Goal: Transaction & Acquisition: Purchase product/service

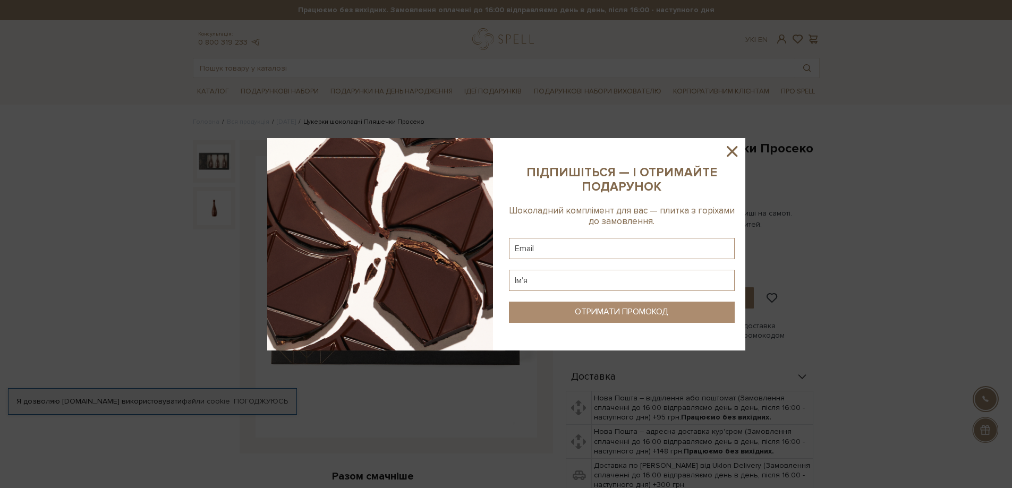
click at [733, 151] on icon at bounding box center [732, 151] width 11 height 11
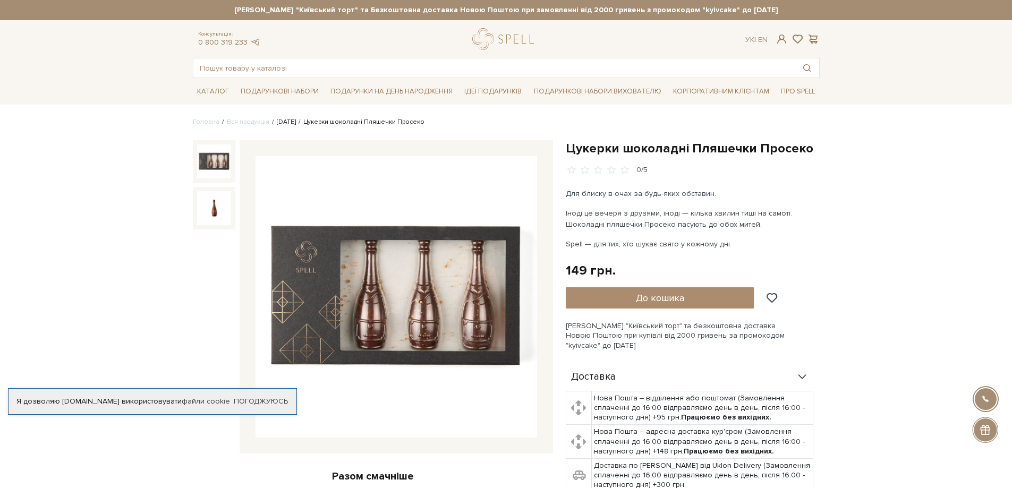
click at [295, 123] on link "Новий Рік 2026" at bounding box center [286, 122] width 19 height 8
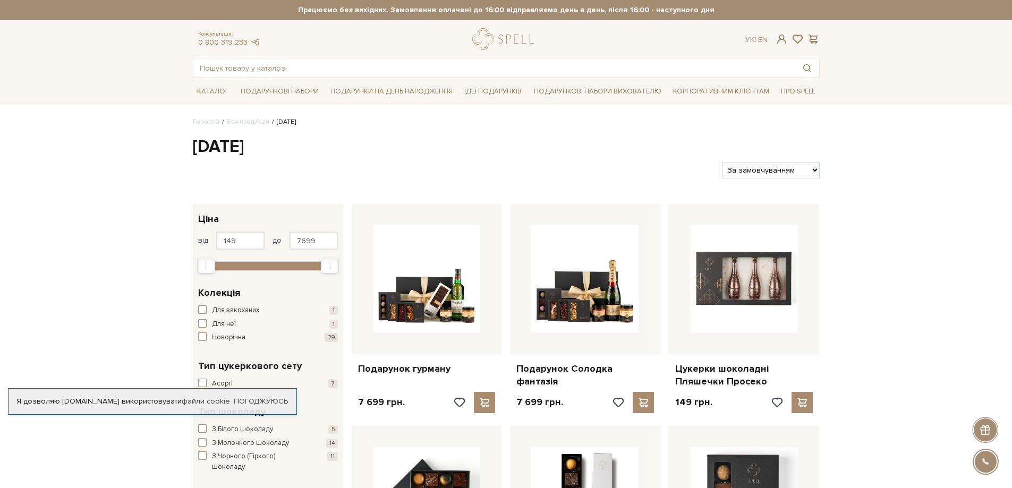
click at [765, 172] on select "За замовчуванням За Ціною (зростання) За Ціною (зменшення) Новинки За популярні…" at bounding box center [770, 170] width 97 height 16
select select "https://spellchocolate.com/our-productions/novij-rik-2026/?sort=p.price&order=A…"
click at [722, 162] on select "За замовчуванням За Ціною (зростання) За Ціною (зменшення) Новинки За популярні…" at bounding box center [770, 170] width 97 height 16
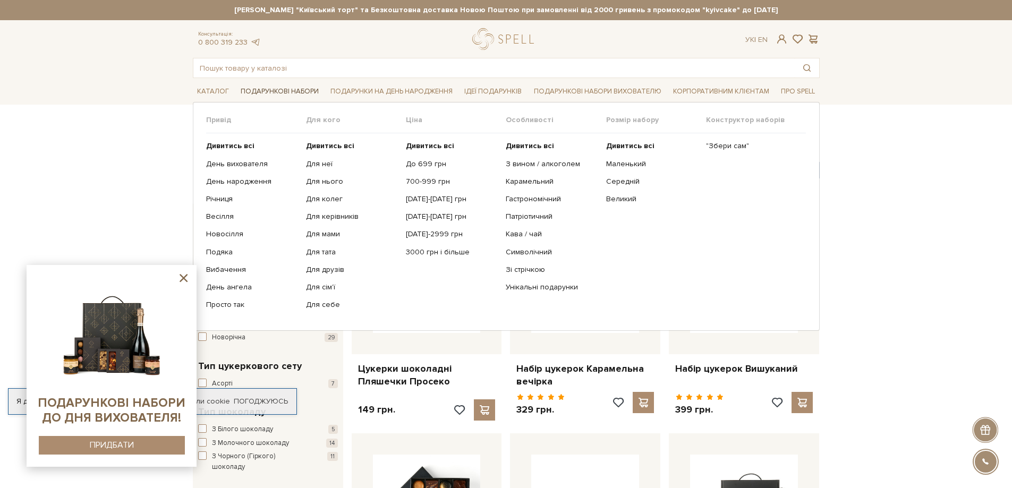
click at [275, 90] on link "Подарункові набори" at bounding box center [280, 91] width 87 height 16
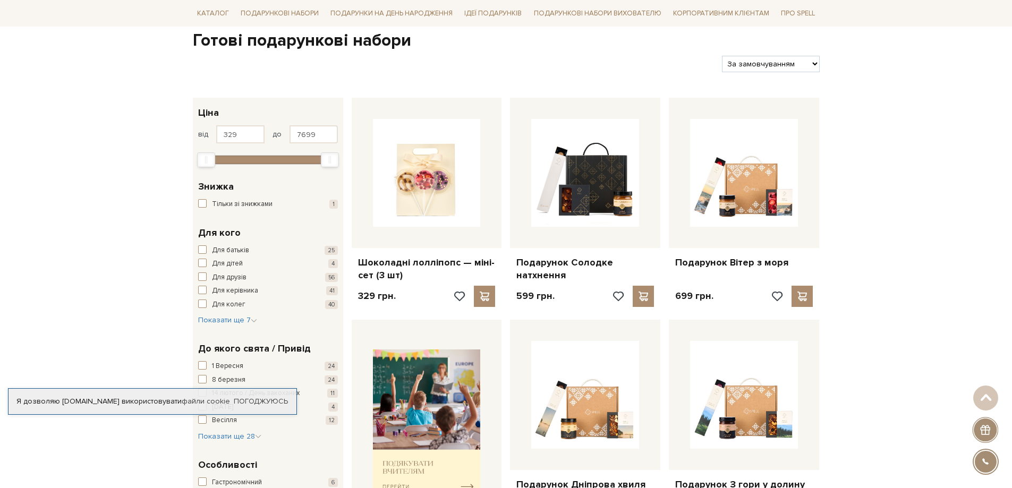
scroll to position [53, 0]
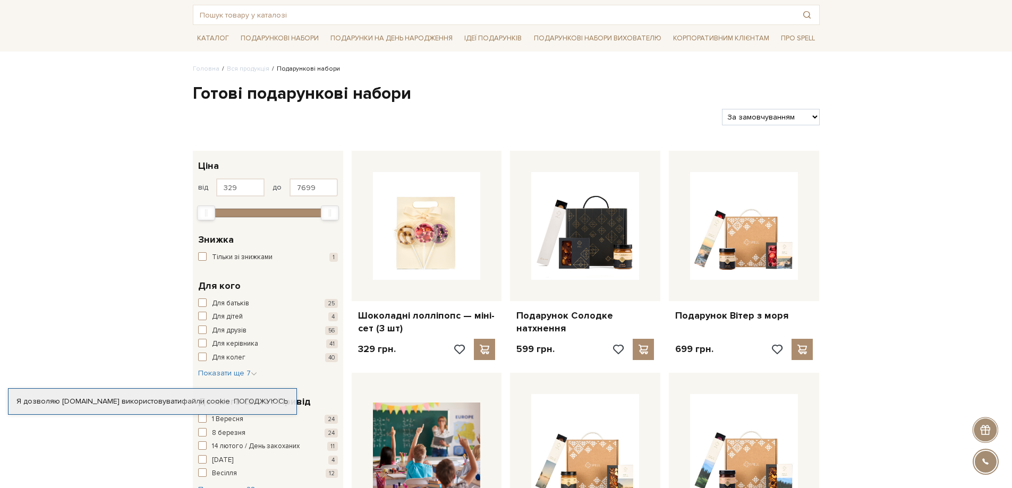
click at [793, 120] on select "За замовчуванням За Ціною (зростання) За Ціною (зменшення) Новинки За популярні…" at bounding box center [770, 117] width 97 height 16
select select "https://spellchocolate.com/our-productions/podarunkovi-box/?sort=p.price&order=…"
click at [722, 109] on select "За замовчуванням За Ціною (зростання) За Ціною (зменшення) Новинки За популярні…" at bounding box center [770, 117] width 97 height 16
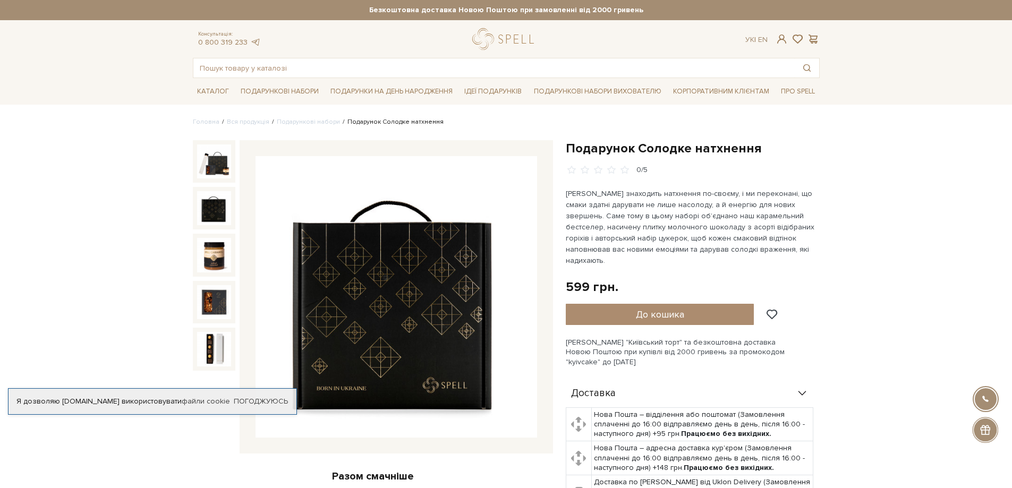
click at [206, 212] on img at bounding box center [214, 208] width 34 height 34
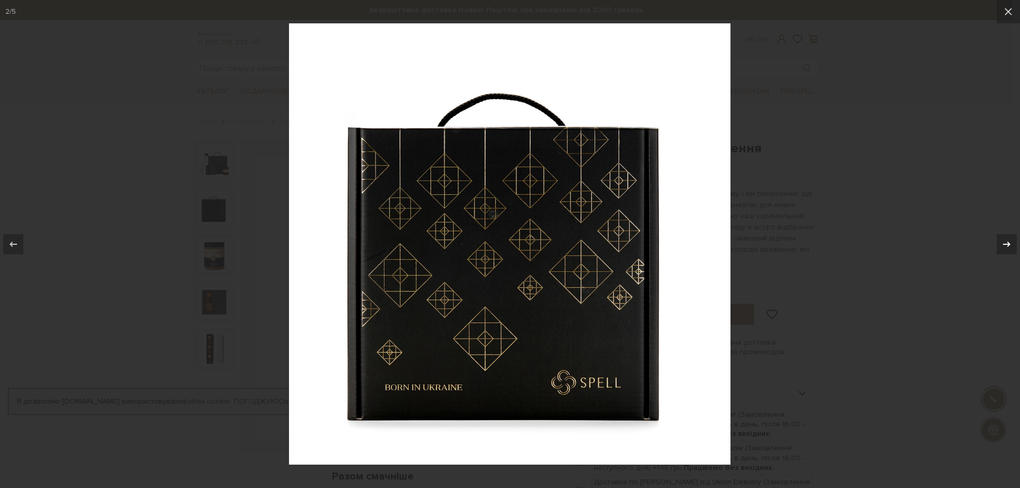
click at [1012, 246] on div at bounding box center [1007, 244] width 20 height 20
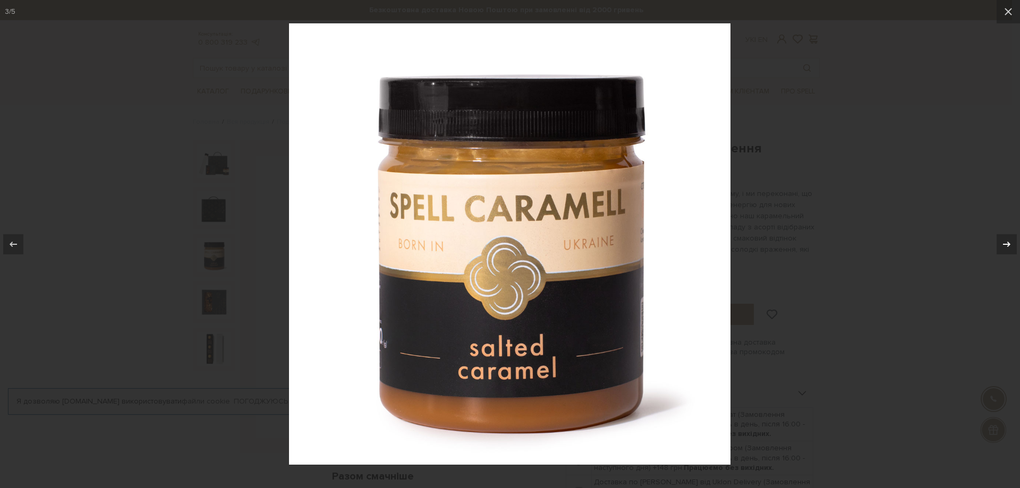
click at [1012, 246] on div at bounding box center [1007, 244] width 20 height 20
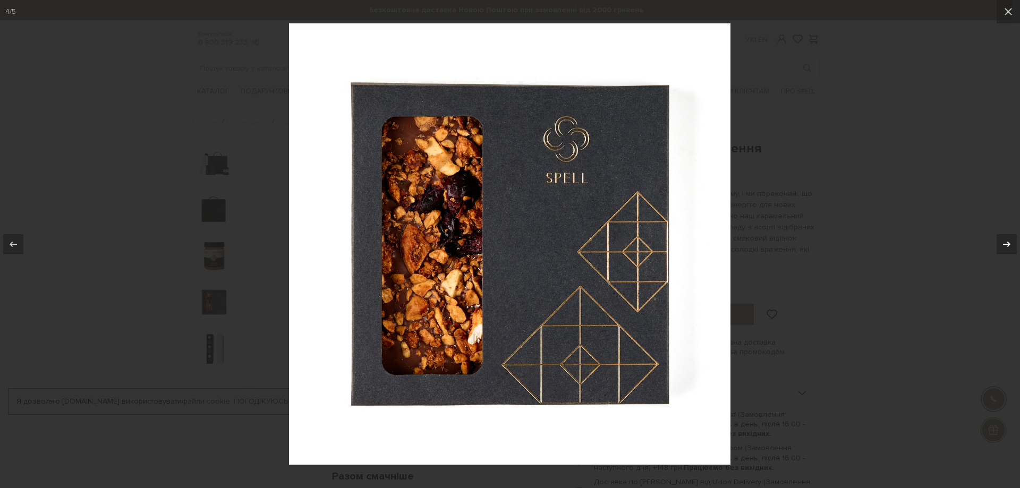
click at [1012, 246] on div at bounding box center [1007, 244] width 20 height 20
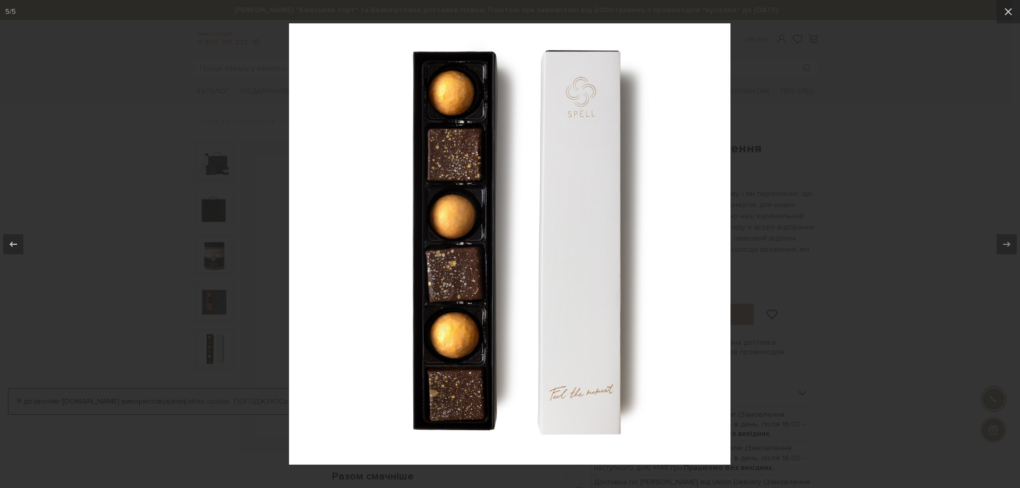
click at [877, 121] on div at bounding box center [510, 244] width 1020 height 488
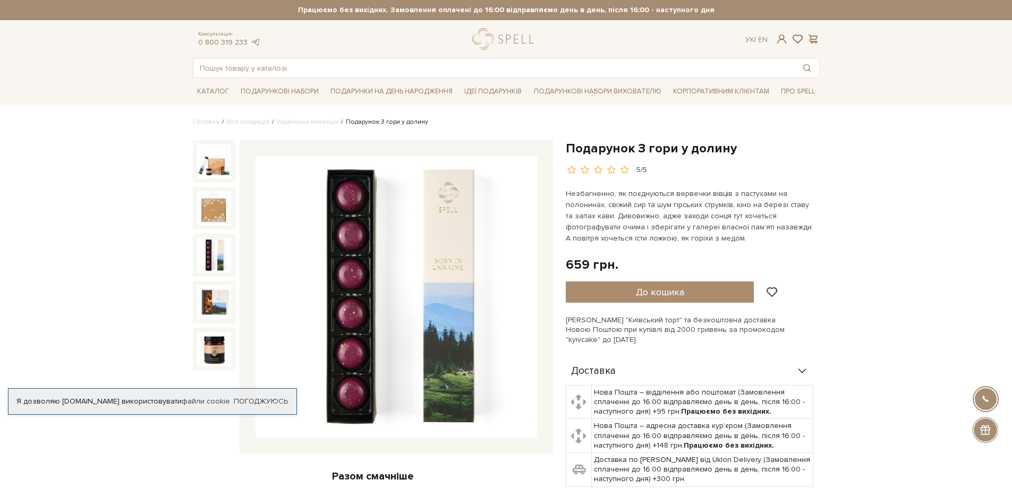
click at [213, 256] on img at bounding box center [214, 255] width 34 height 34
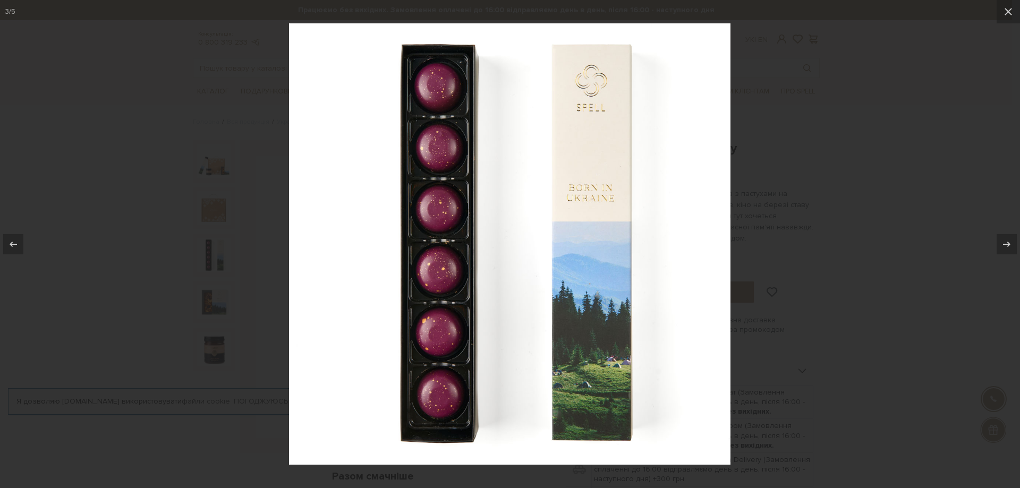
click at [1012, 179] on div at bounding box center [510, 244] width 1020 height 488
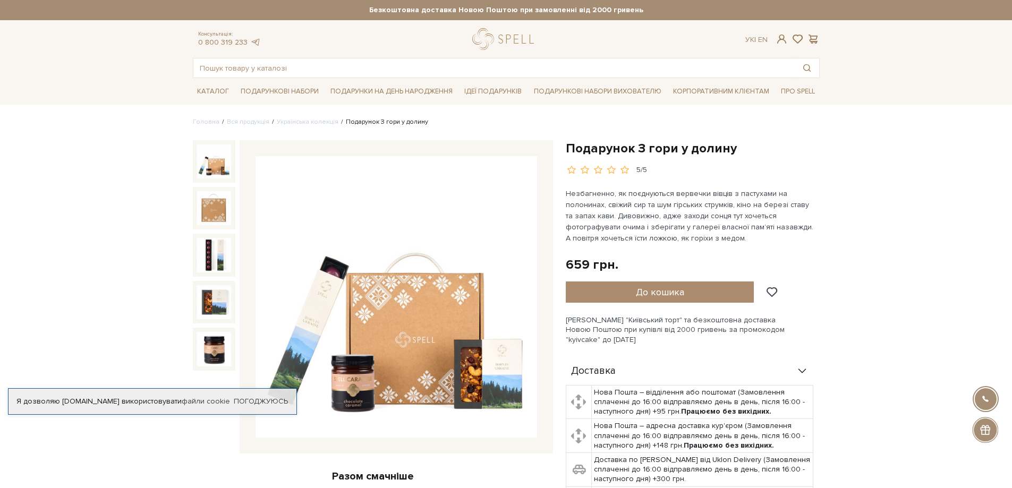
click at [210, 164] on img at bounding box center [214, 162] width 34 height 34
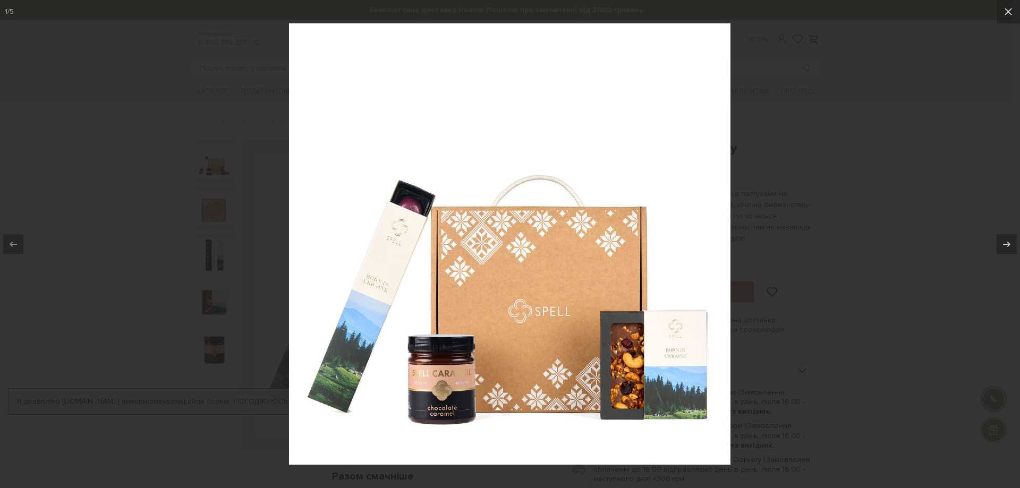
click at [919, 184] on div at bounding box center [510, 244] width 1020 height 488
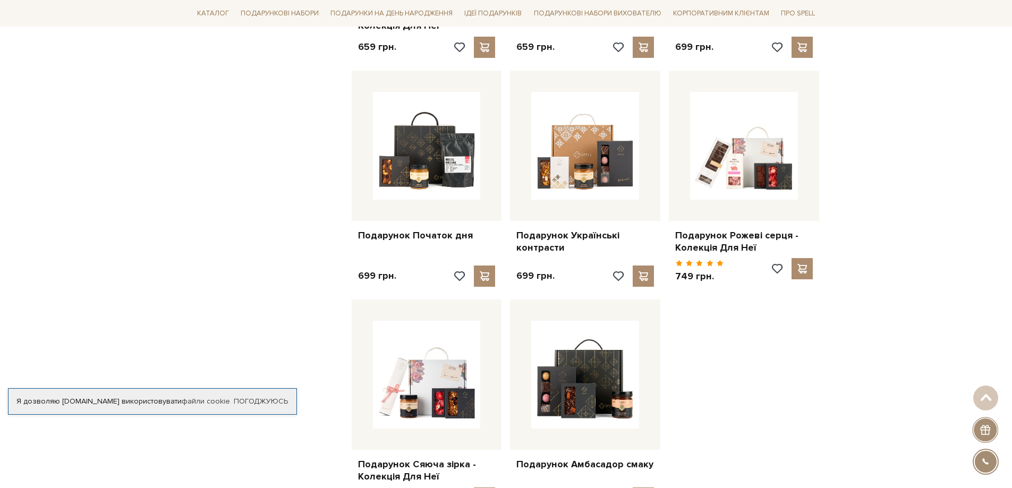
scroll to position [1063, 0]
